Goal: Communication & Community: Ask a question

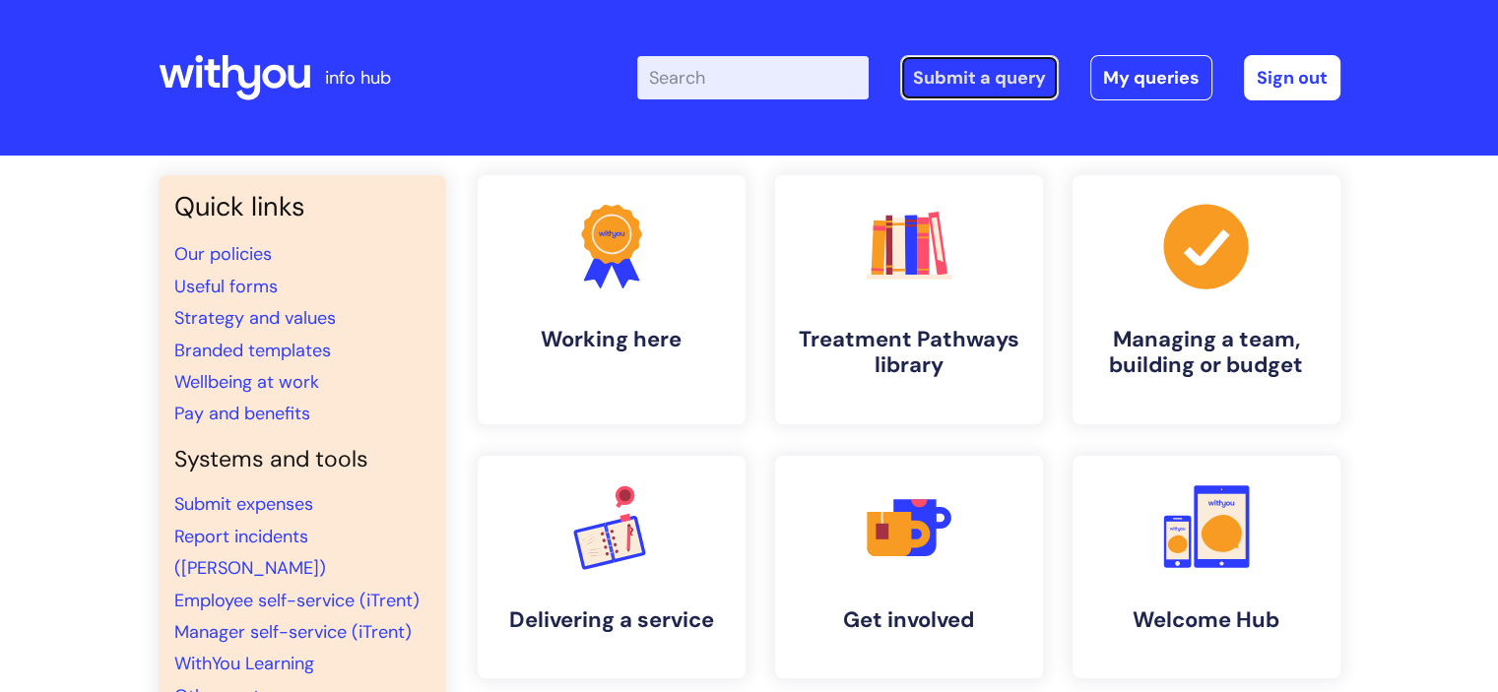
click at [1024, 93] on link "Submit a query" at bounding box center [979, 77] width 159 height 45
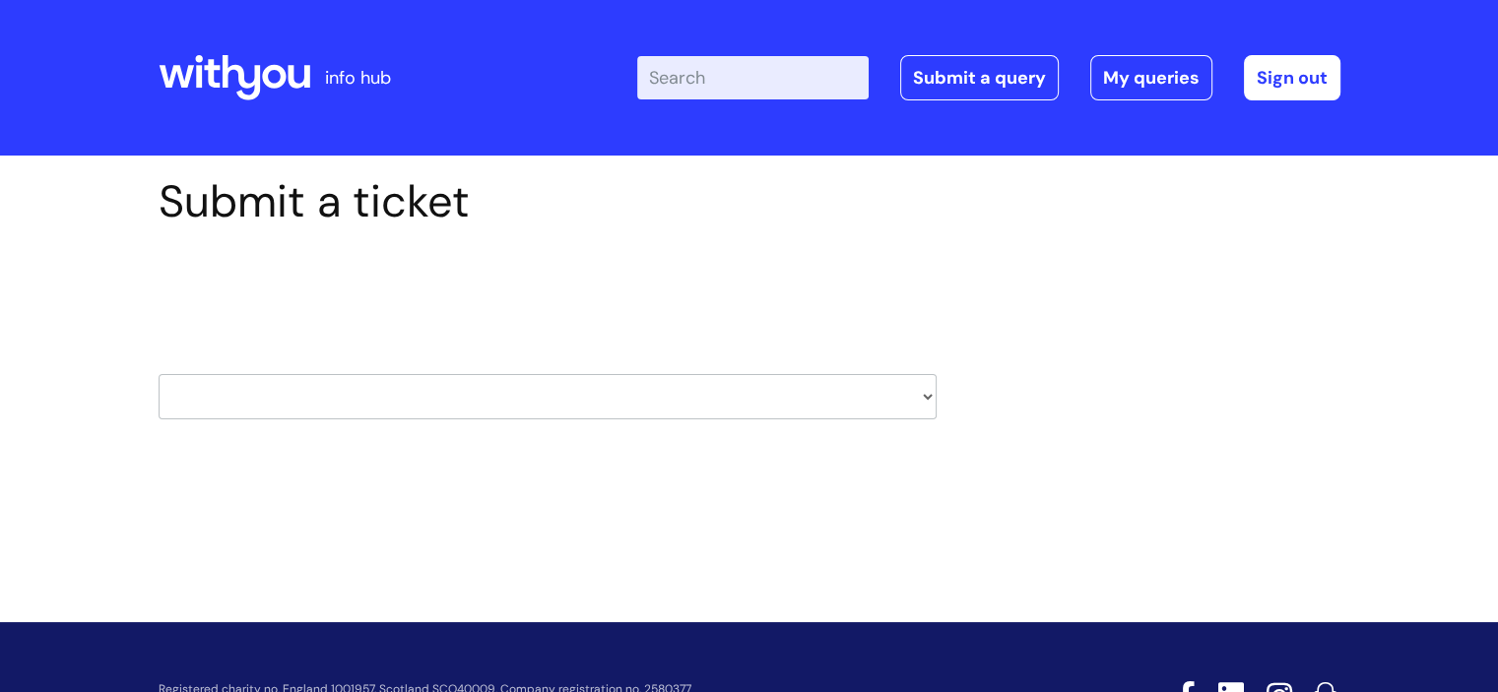
click at [400, 396] on select "HR / People IT and Support Clinical Drug Alerts Finance Accounts Data Support T…" at bounding box center [548, 396] width 778 height 45
select select "it_and_support"
click at [159, 374] on select "HR / People IT and Support Clinical Drug Alerts Finance Accounts Data Support T…" at bounding box center [548, 396] width 778 height 45
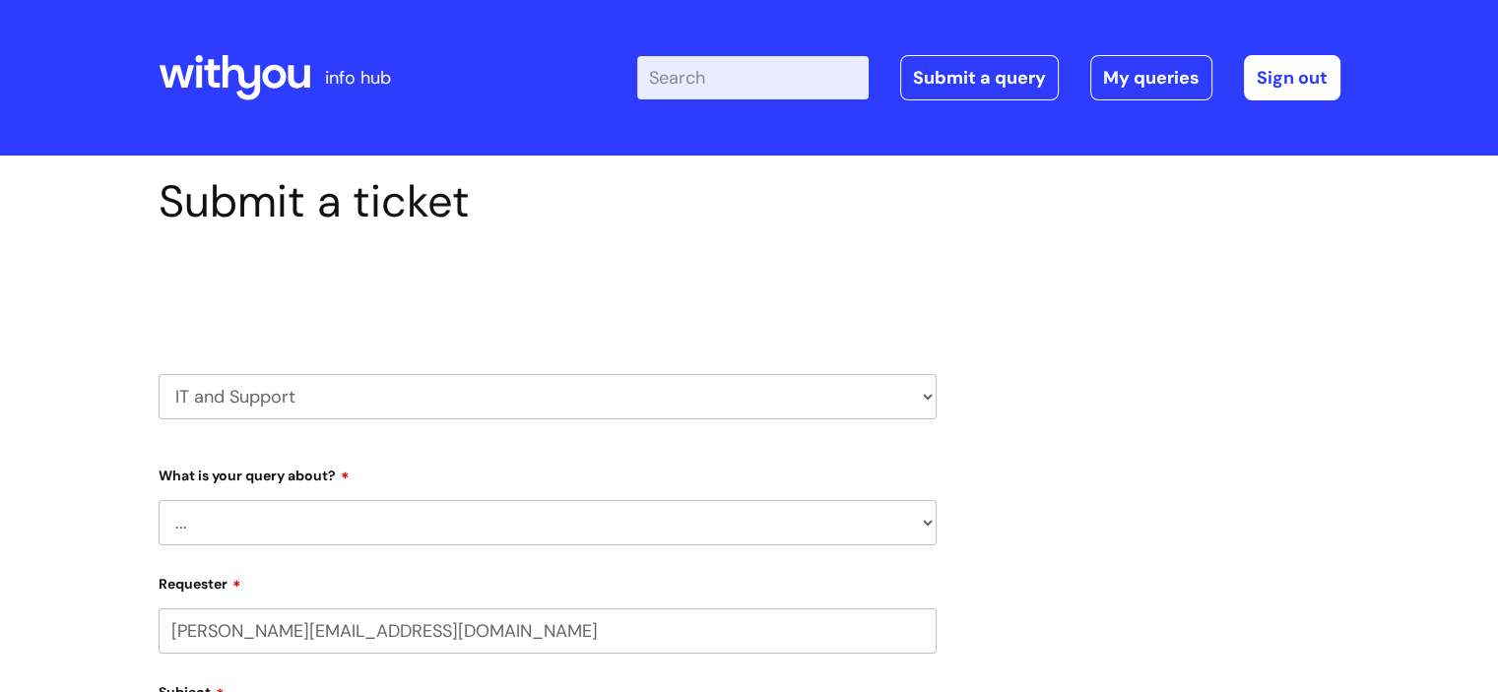
select select "80004157231"
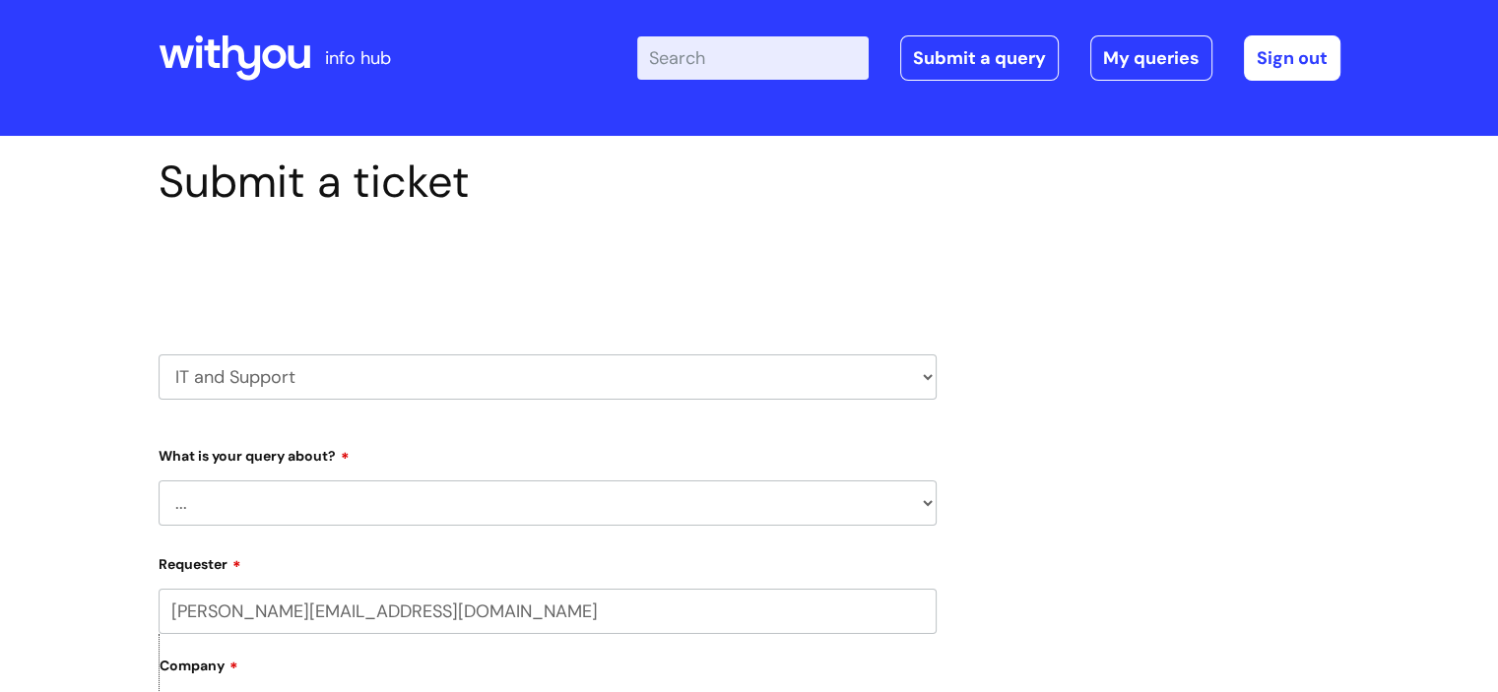
scroll to position [394, 0]
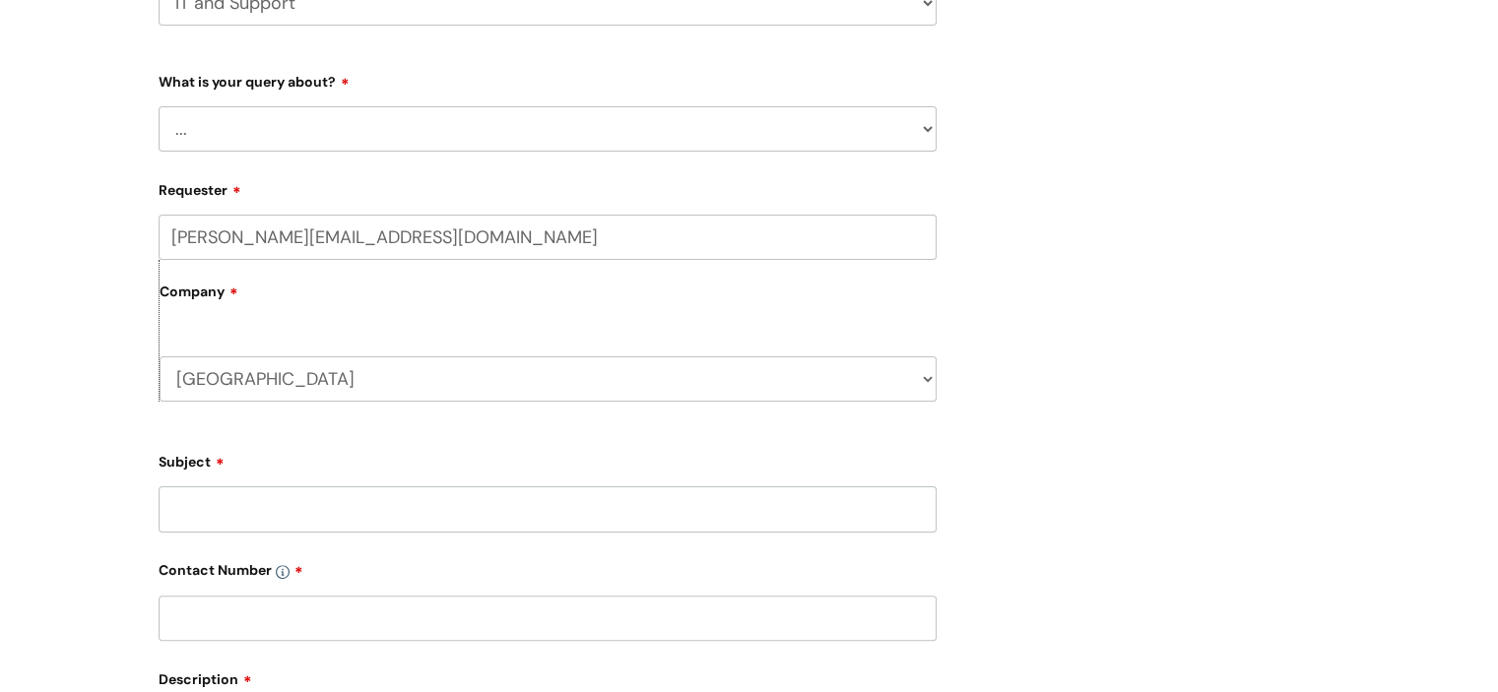
click at [288, 124] on select "... Mobile Phone Reset & MFA Accounts, Starters and Leavers IT Hardware issue I…" at bounding box center [548, 128] width 778 height 45
select select "Something Else"
click at [159, 106] on select "... Mobile Phone Reset & MFA Accounts, Starters and Leavers IT Hardware issue I…" at bounding box center [548, 128] width 778 height 45
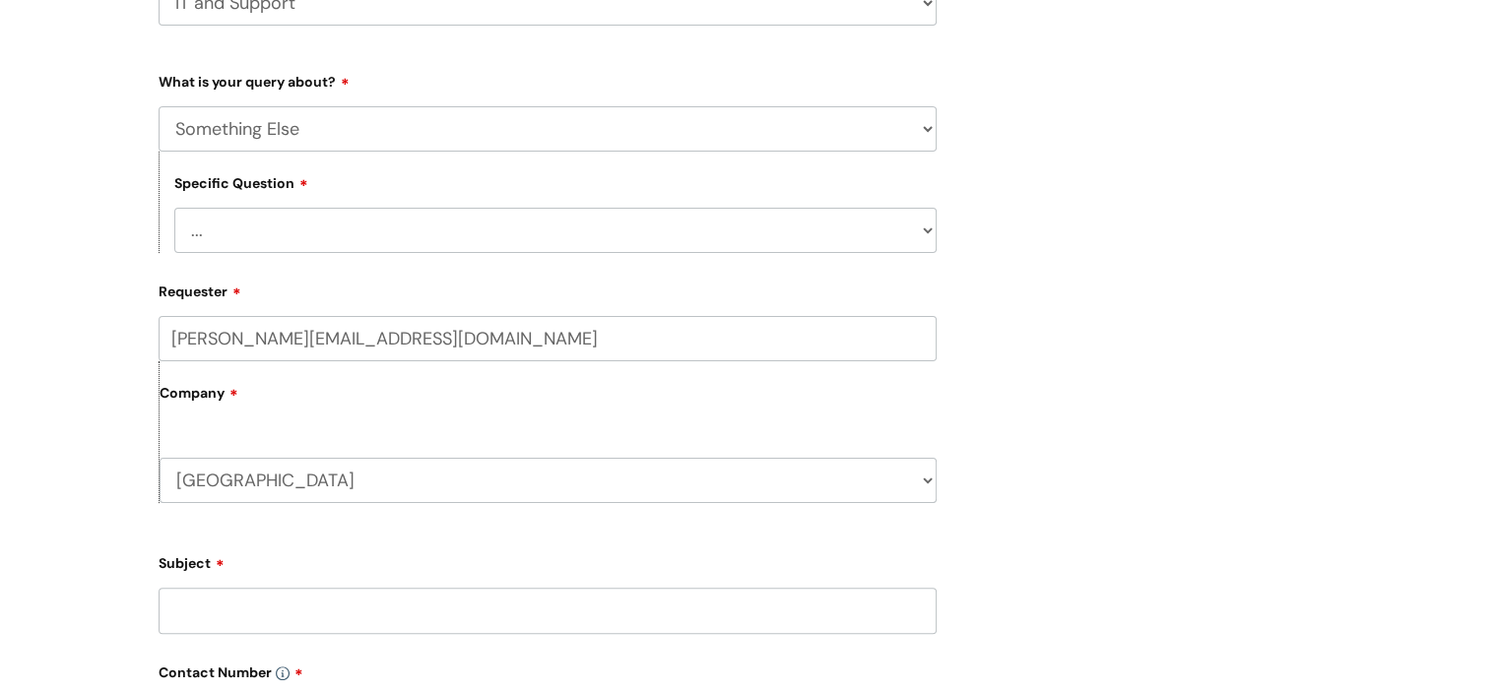
click at [273, 244] on select "... My problem is not listed" at bounding box center [555, 230] width 762 height 45
select select "My problem is not listed"
click at [174, 208] on select "... My problem is not listed" at bounding box center [555, 230] width 762 height 45
drag, startPoint x: 303, startPoint y: 353, endPoint x: 298, endPoint y: 379, distance: 27.0
click at [303, 354] on input "sophie.evans@wearewithyou.org.uk" at bounding box center [548, 338] width 778 height 45
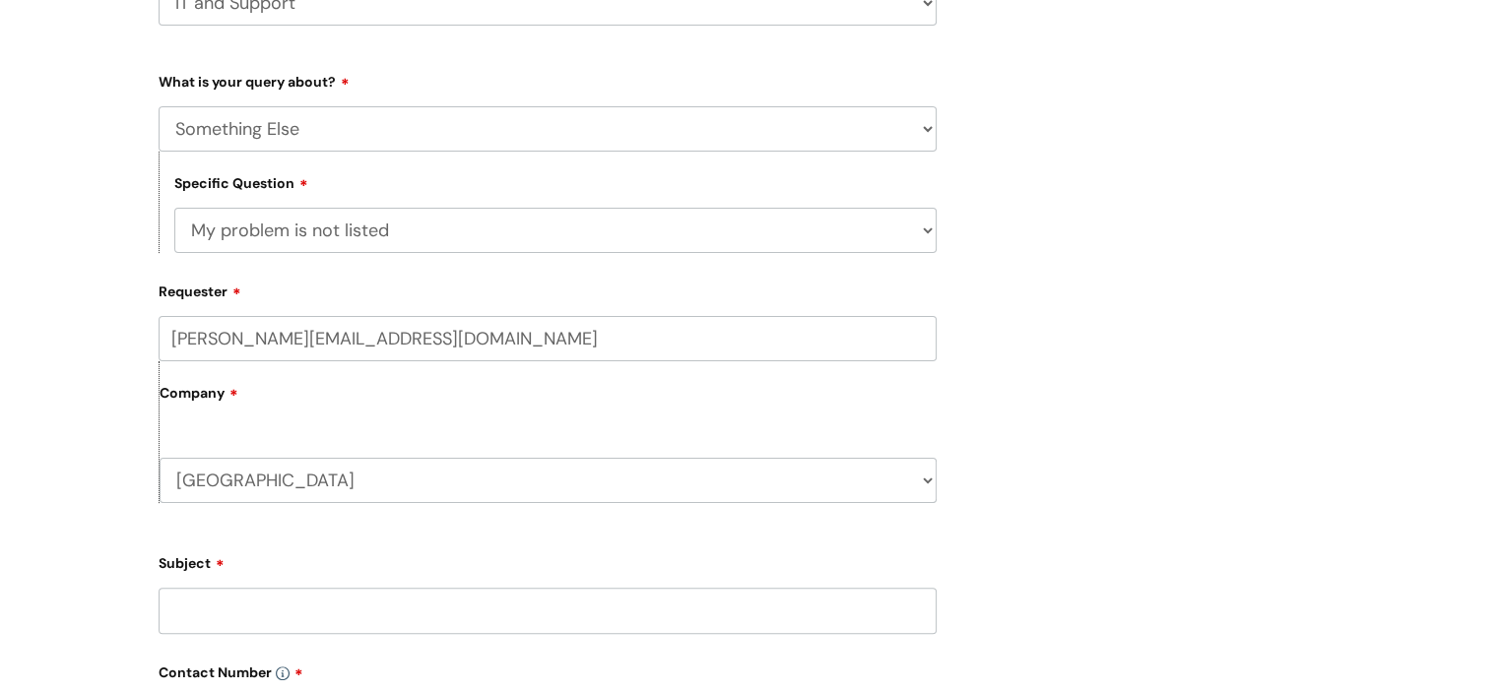
click at [307, 410] on label "Company" at bounding box center [548, 400] width 777 height 44
click at [4, 449] on div "Submit a ticket Select issue type HR / People IT and Support Clinical Drug Aler…" at bounding box center [749, 511] width 1498 height 1499
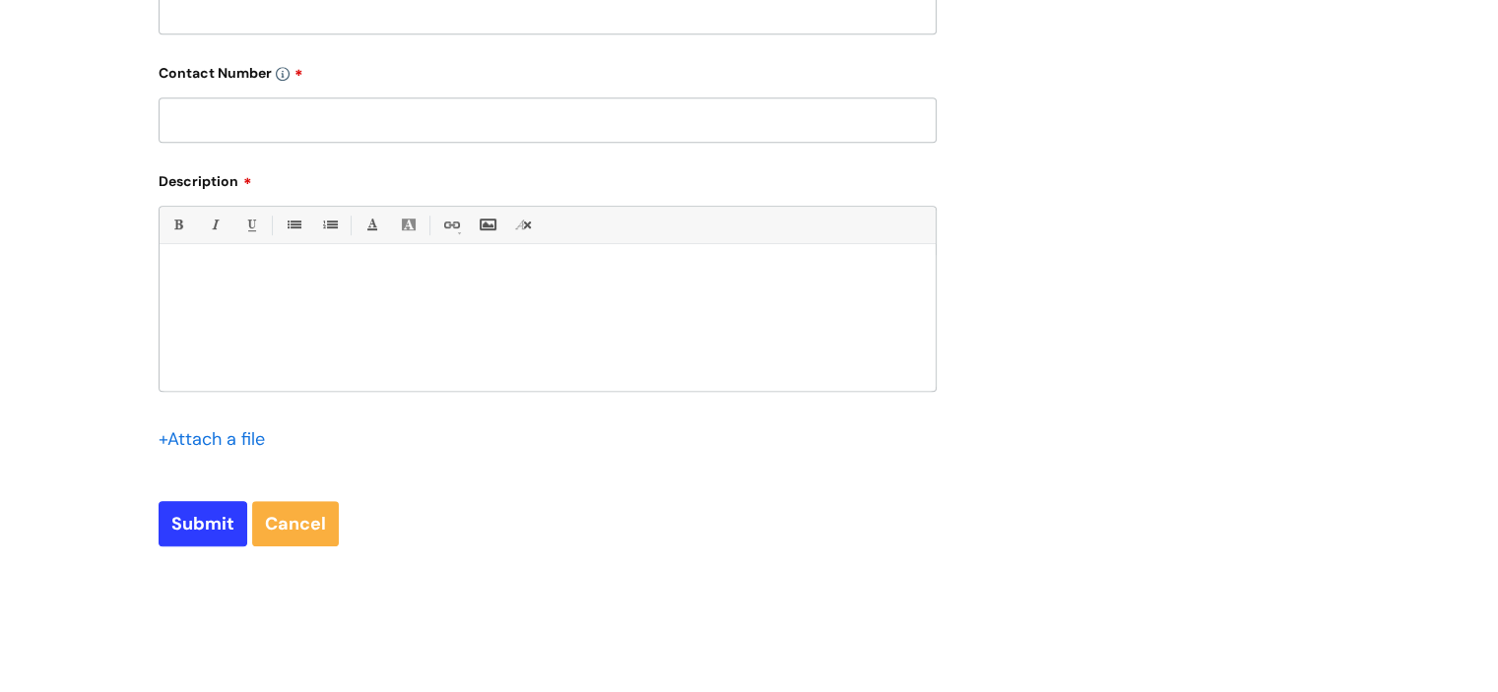
scroll to position [886, 0]
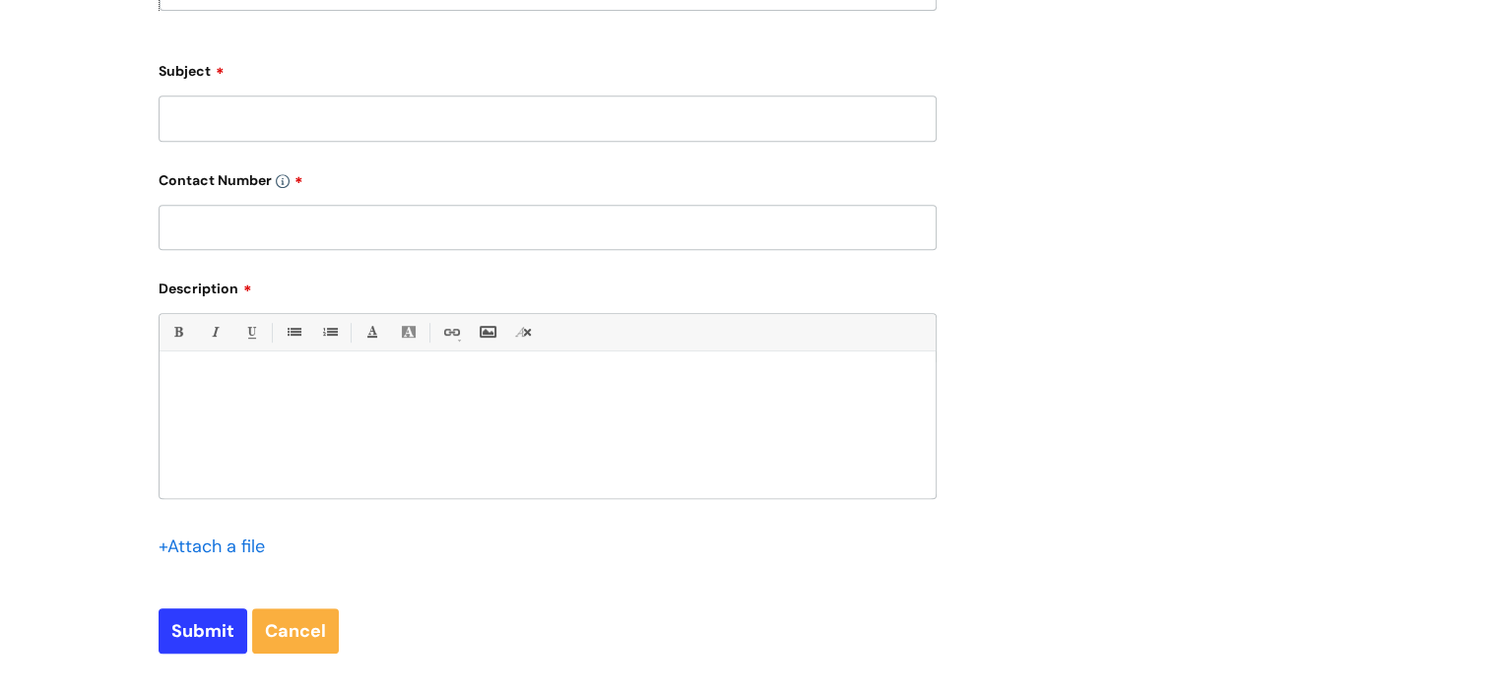
click at [302, 114] on input "Subject" at bounding box center [548, 118] width 778 height 45
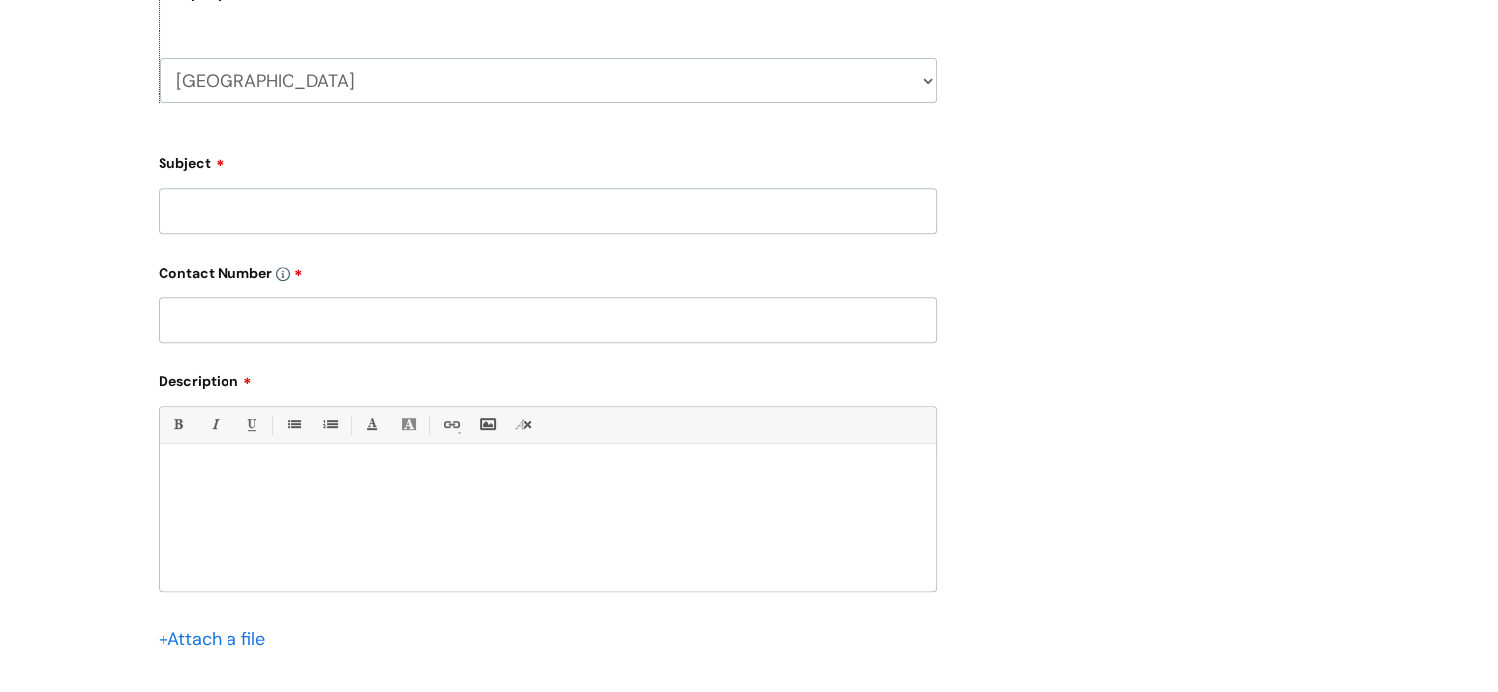
scroll to position [689, 0]
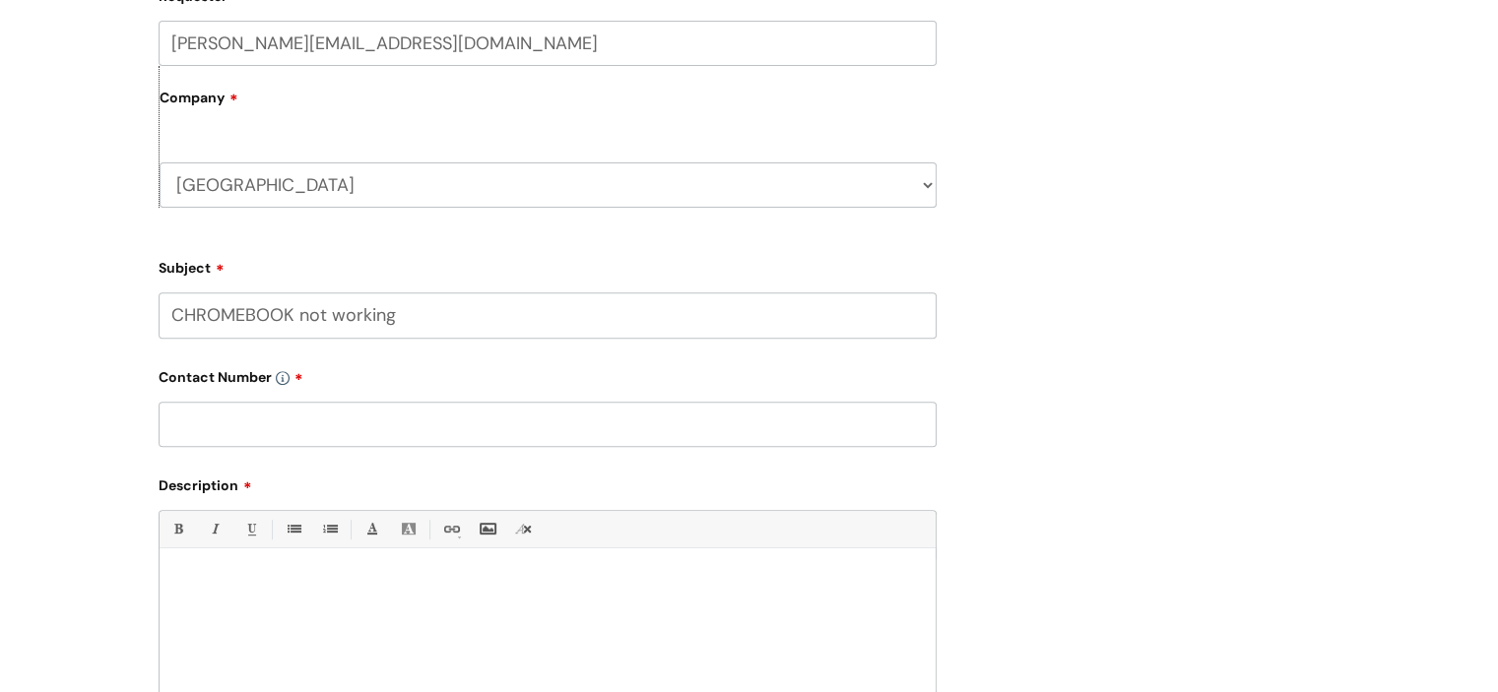
type input "CHROMEBOOK not working"
type input "07816112520"
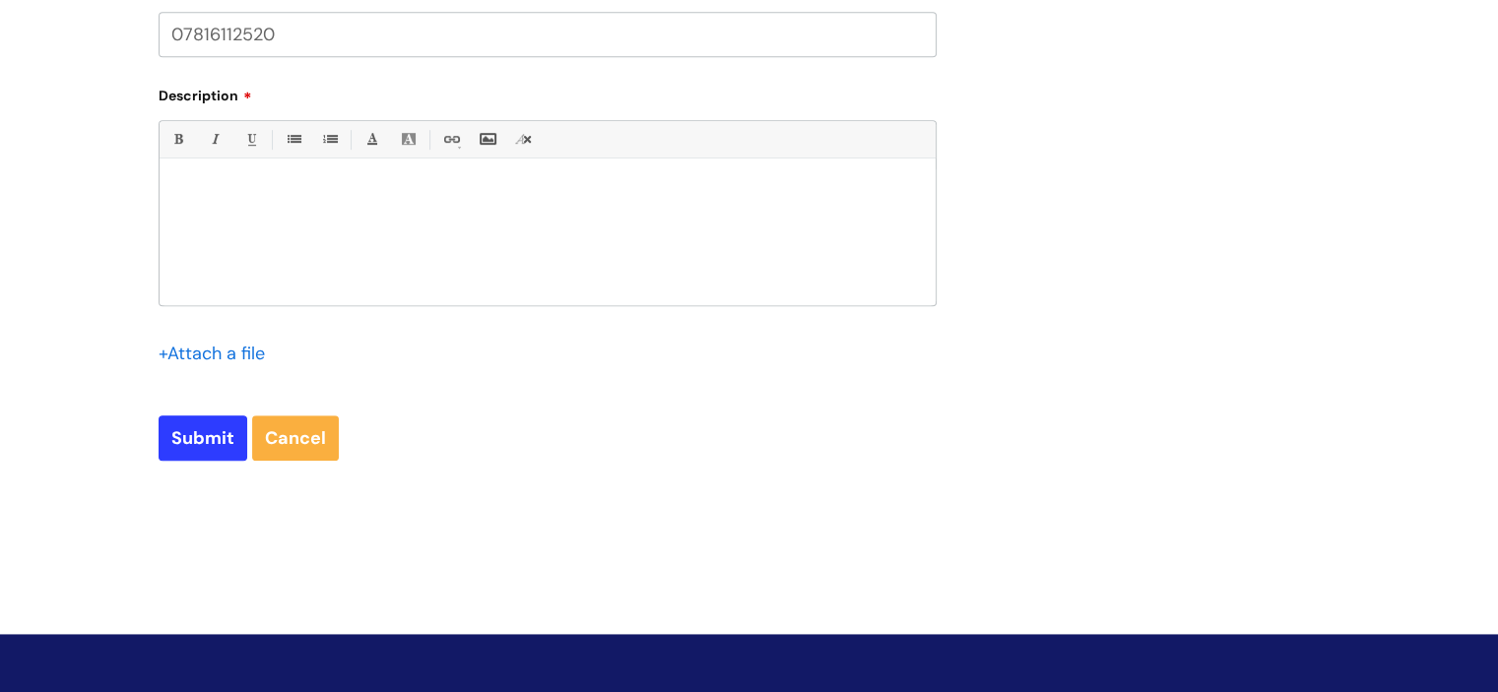
scroll to position [1083, 0]
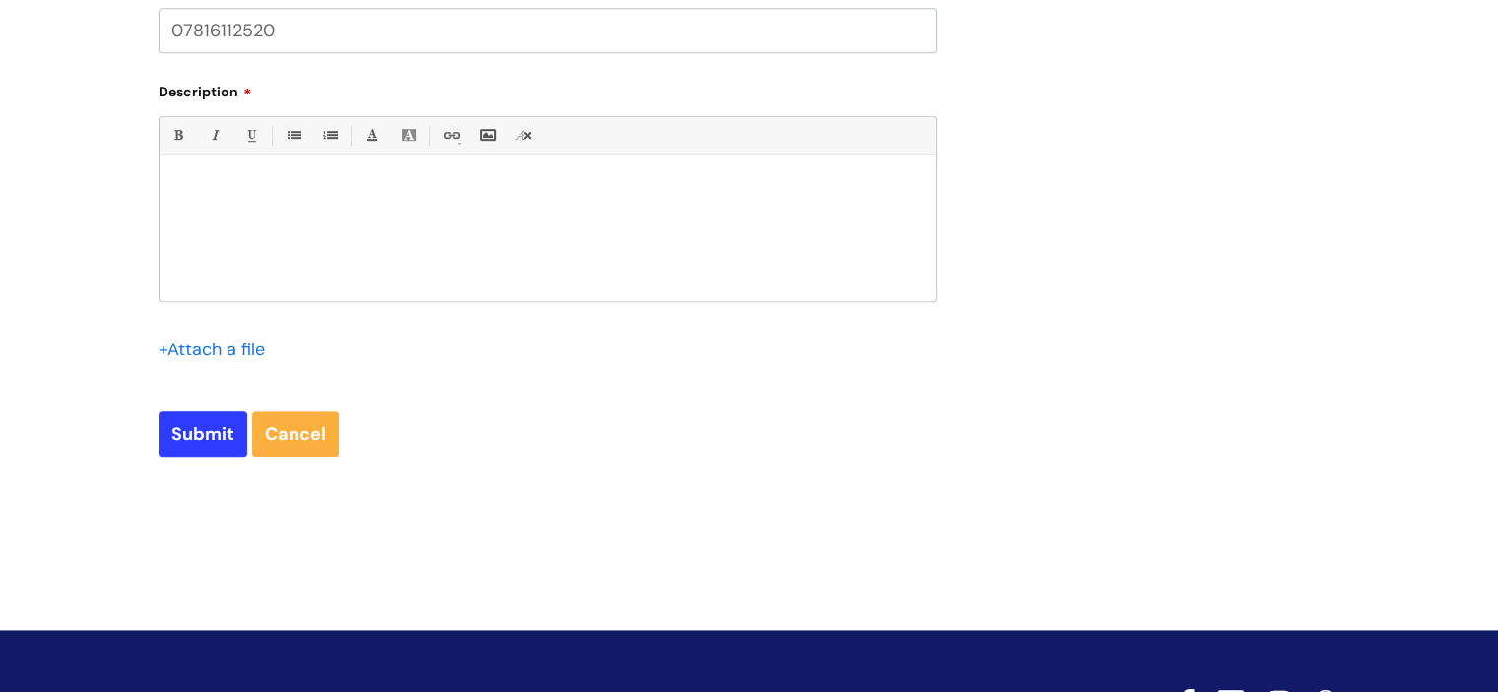
drag, startPoint x: 261, startPoint y: 208, endPoint x: 246, endPoint y: 210, distance: 14.9
click at [257, 208] on div at bounding box center [548, 233] width 776 height 136
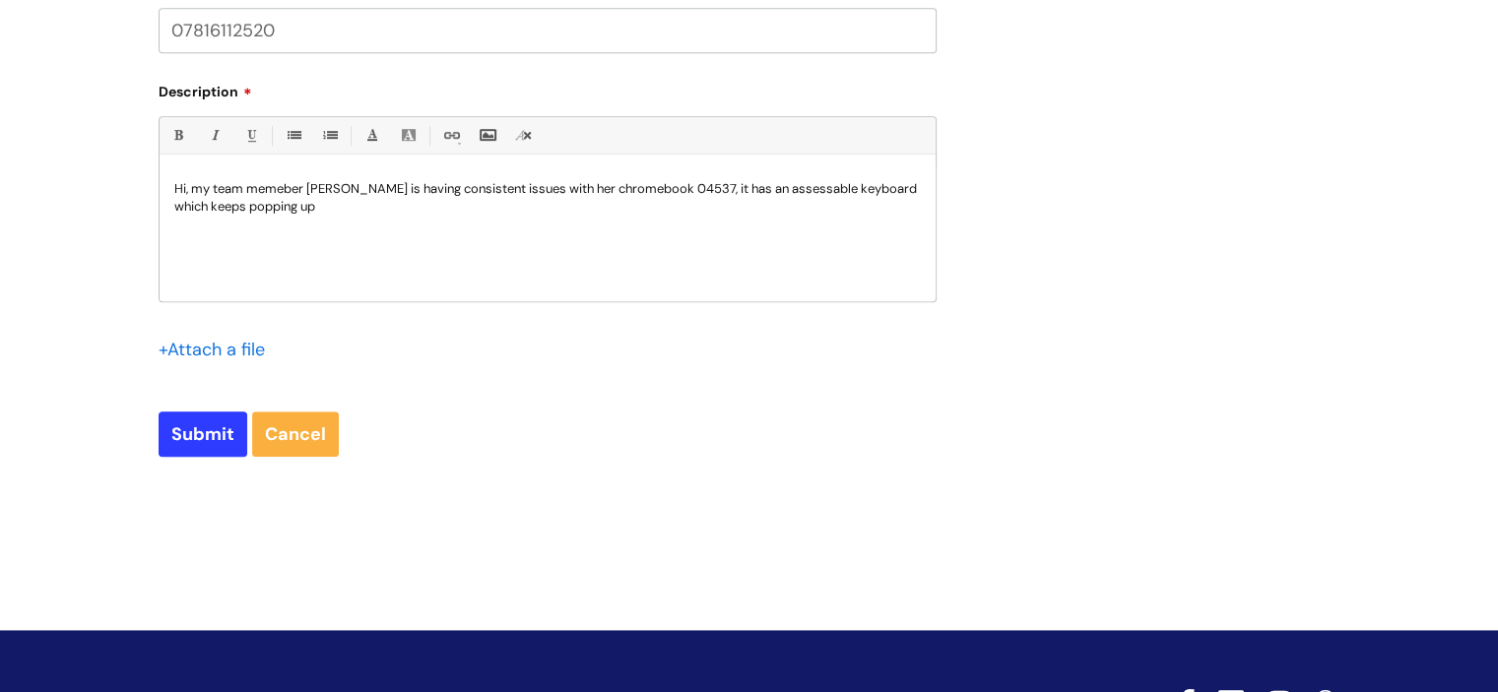
click at [826, 191] on p "Hi, my team memeber Jayne Addicott is having consistent issues with her chromeb…" at bounding box center [547, 197] width 747 height 35
drag, startPoint x: 836, startPoint y: 196, endPoint x: 847, endPoint y: 202, distance: 12.3
drag, startPoint x: 847, startPoint y: 202, endPoint x: 800, endPoint y: 186, distance: 49.8
click at [796, 217] on div "Hi, my team memeber Jayne Addicott is having consistent issues with her chromeb…" at bounding box center [548, 233] width 776 height 136
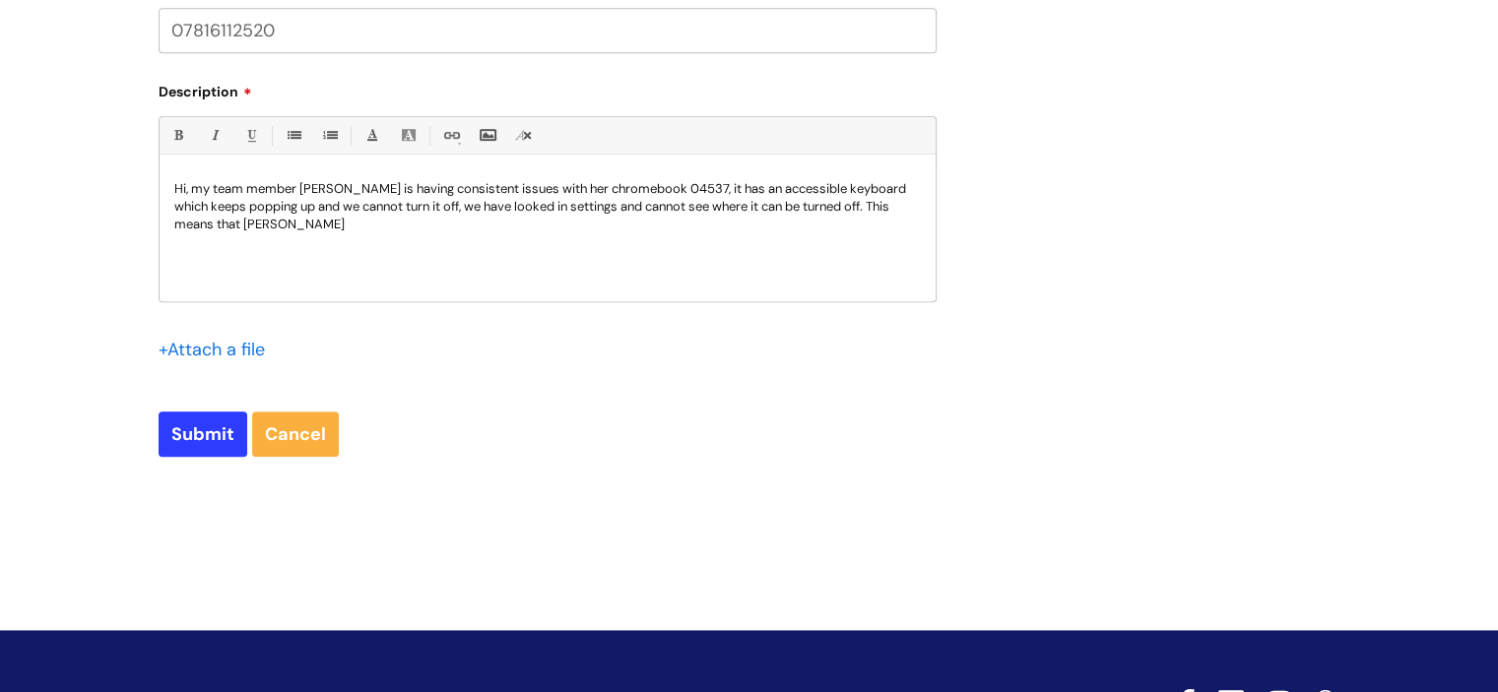
click at [887, 208] on p "Hi, my team member Jayne Addicott is having consistent issues with her chromebo…" at bounding box center [547, 206] width 747 height 53
click at [876, 248] on p "Hi, my team member Jayne Addicott is having consistent issues with her chromebo…" at bounding box center [547, 215] width 747 height 71
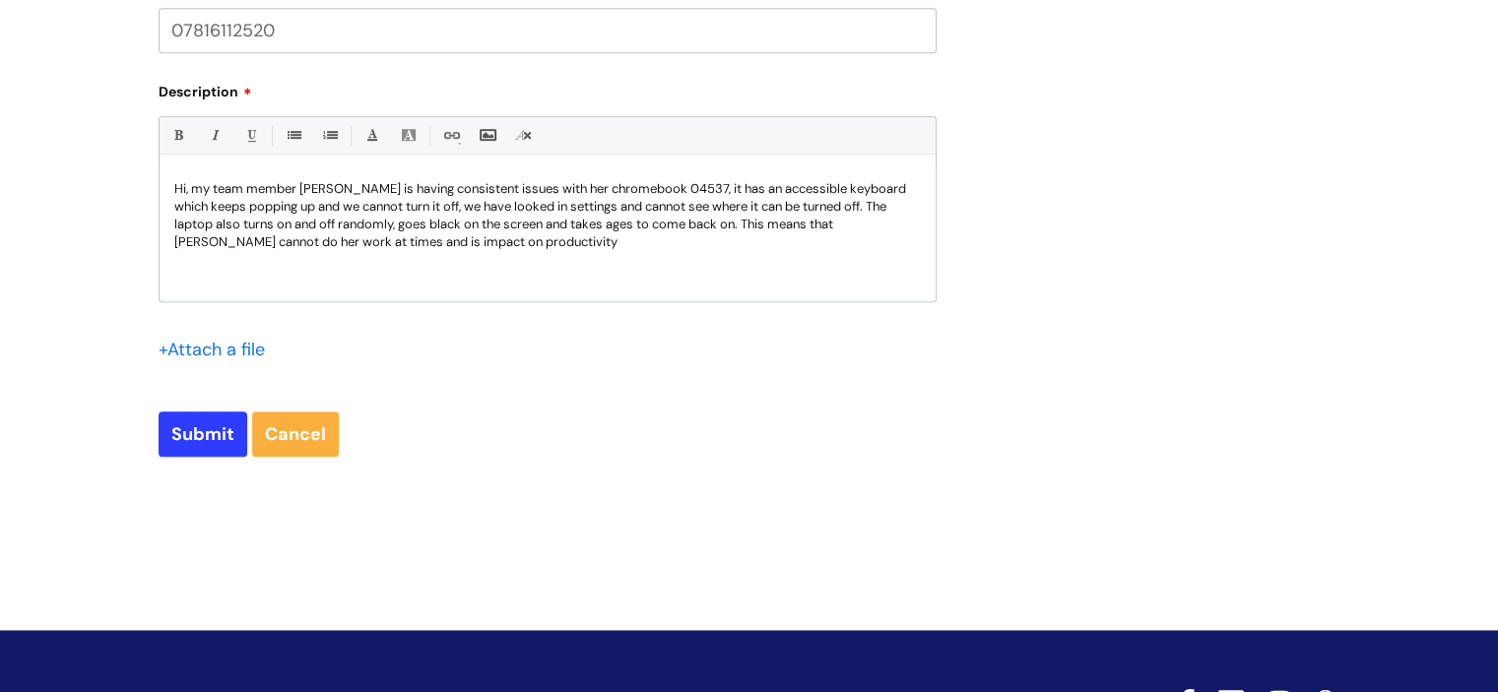
click at [418, 242] on p "Hi, my team member Jayne Addicott is having consistent issues with her chromebo…" at bounding box center [547, 215] width 747 height 71
click at [422, 245] on p "Hi, my team member Jayne Addicott is having consistent issues with her chromebo…" at bounding box center [547, 215] width 747 height 71
click at [424, 243] on p "Hi, my team member Jayne Addicott is having consistent issues with her chromebo…" at bounding box center [547, 215] width 747 height 71
click at [553, 244] on p "Hi, my team member Jayne Addicott is having consistent issues with her chromebo…" at bounding box center [547, 215] width 747 height 71
drag, startPoint x: 372, startPoint y: 190, endPoint x: 714, endPoint y: 240, distance: 345.4
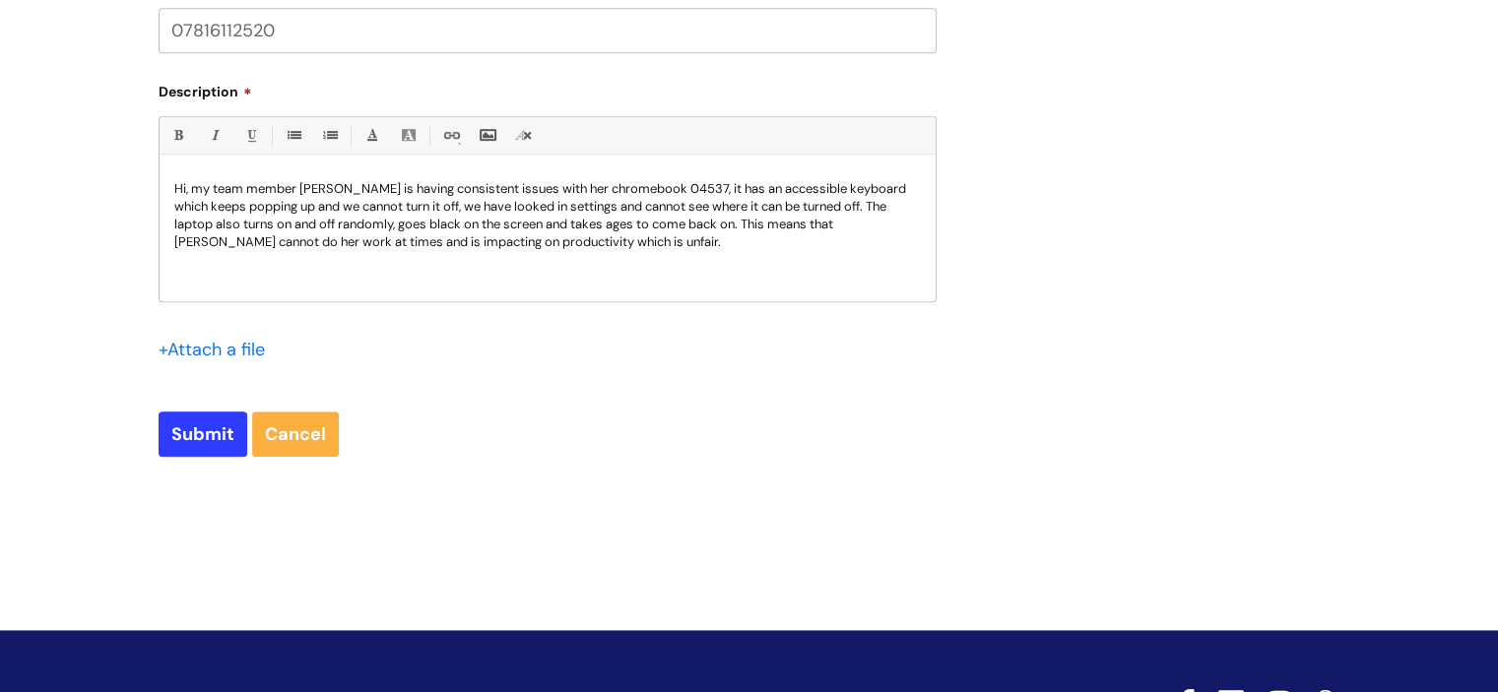
click at [714, 240] on p "Hi, my team member Jayne Addicott is having consistent issues with her chromebo…" at bounding box center [547, 215] width 747 height 71
click at [749, 229] on p "Hi, my team member Jayne Addicott is having consistent issues with her chromebo…" at bounding box center [547, 215] width 747 height 71
click at [423, 260] on p "Hi, my team member Jayne Addicott is having consistent issues with her chromebo…" at bounding box center [547, 224] width 747 height 89
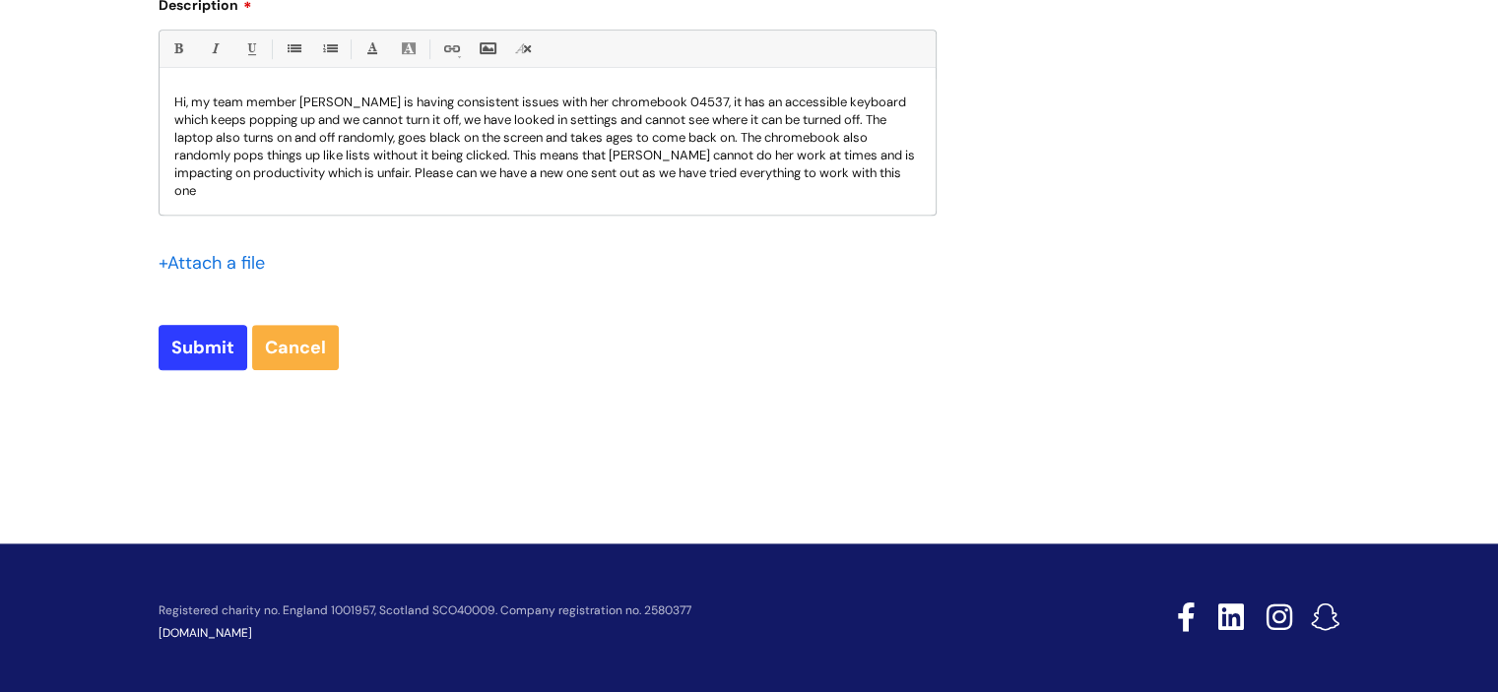
scroll to position [1180, 0]
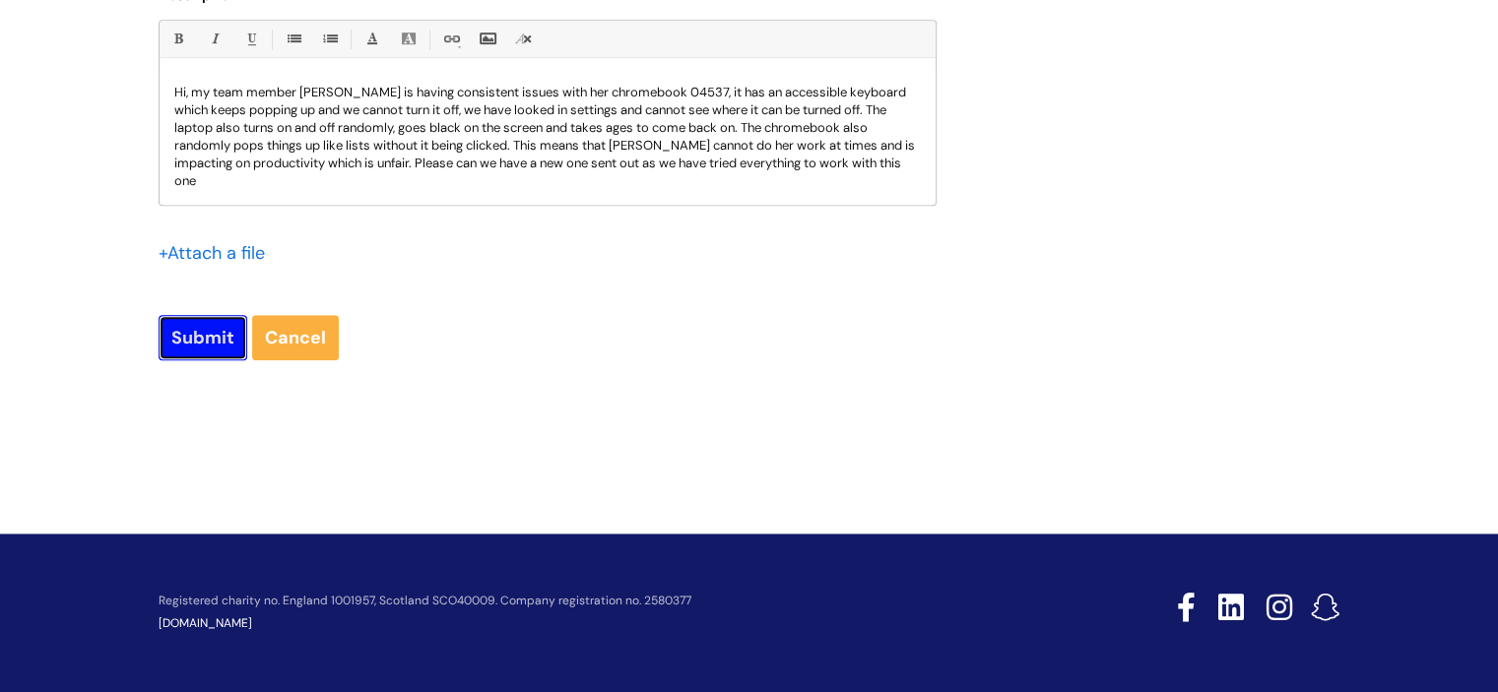
click at [188, 344] on input "Submit" at bounding box center [203, 337] width 89 height 45
type input "Please Wait..."
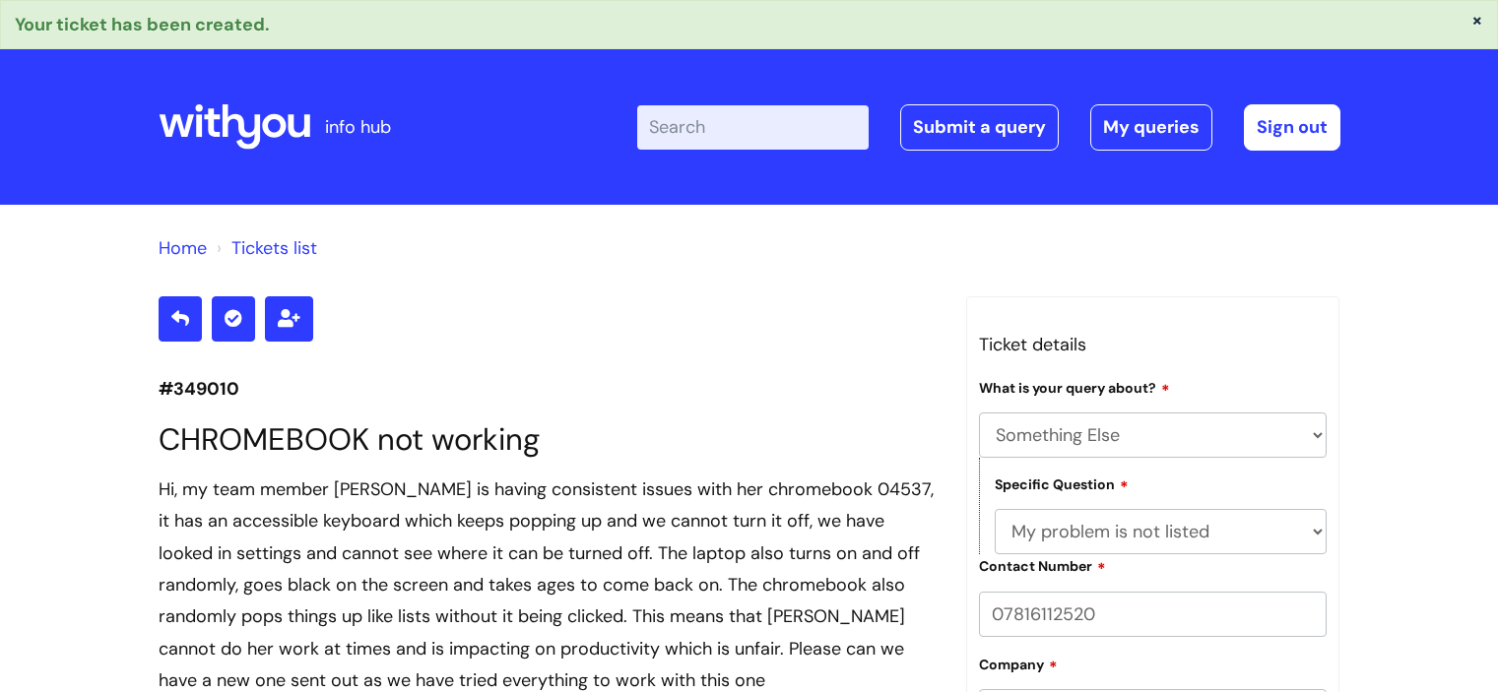
select select "Something Else"
select select "My problem is not listed"
